Goal: Task Accomplishment & Management: Use online tool/utility

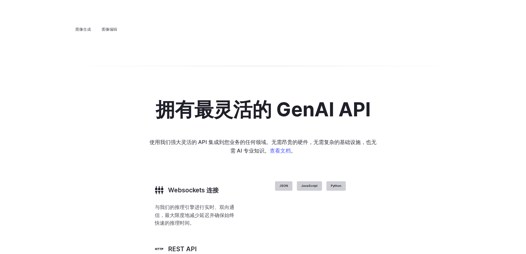
scroll to position [1023, 0]
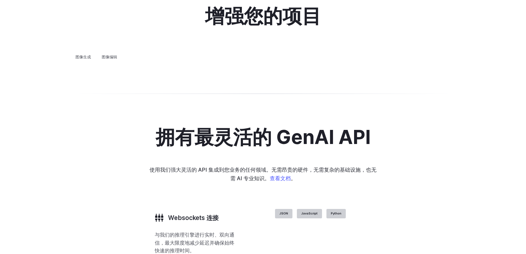
click at [112, 54] on font "图像编辑" at bounding box center [109, 56] width 15 height 5
click at [0, 0] on details "背景去除 从图像中删除不需要的背景以立即突出显示主题。" at bounding box center [0, 0] width 0 height 0
click at [0, 0] on font "从图像中删除不需要的背景以立即突出显示主题。" at bounding box center [0, 0] width 0 height 0
click at [0, 0] on font "背景去除" at bounding box center [0, 0] width 0 height 0
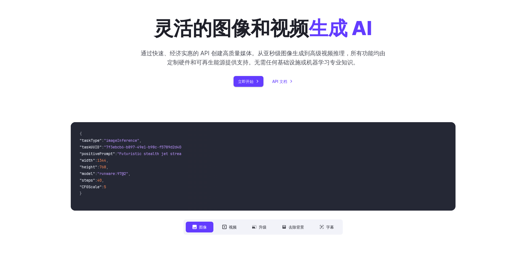
scroll to position [0, 0]
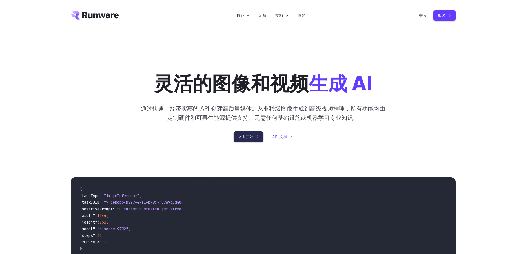
click at [253, 133] on font "立即开始" at bounding box center [245, 136] width 15 height 6
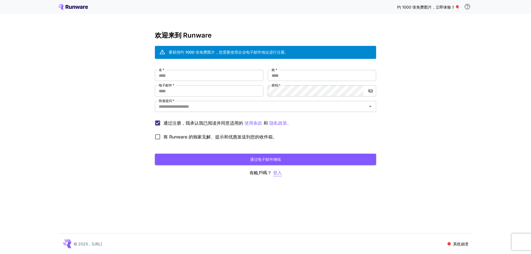
click at [276, 173] on font "登入" at bounding box center [277, 173] width 9 height 6
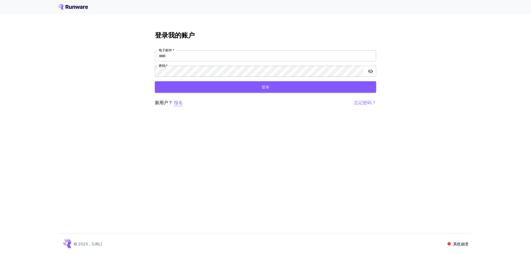
click at [192, 103] on div "新用户？ 报名 忘记密码？" at bounding box center [265, 102] width 221 height 7
click at [219, 59] on input "电子邮件   *" at bounding box center [265, 55] width 221 height 11
click at [84, 11] on div at bounding box center [265, 7] width 531 height 14
click at [86, 8] on icon at bounding box center [86, 7] width 3 height 3
